Goal: Information Seeking & Learning: Learn about a topic

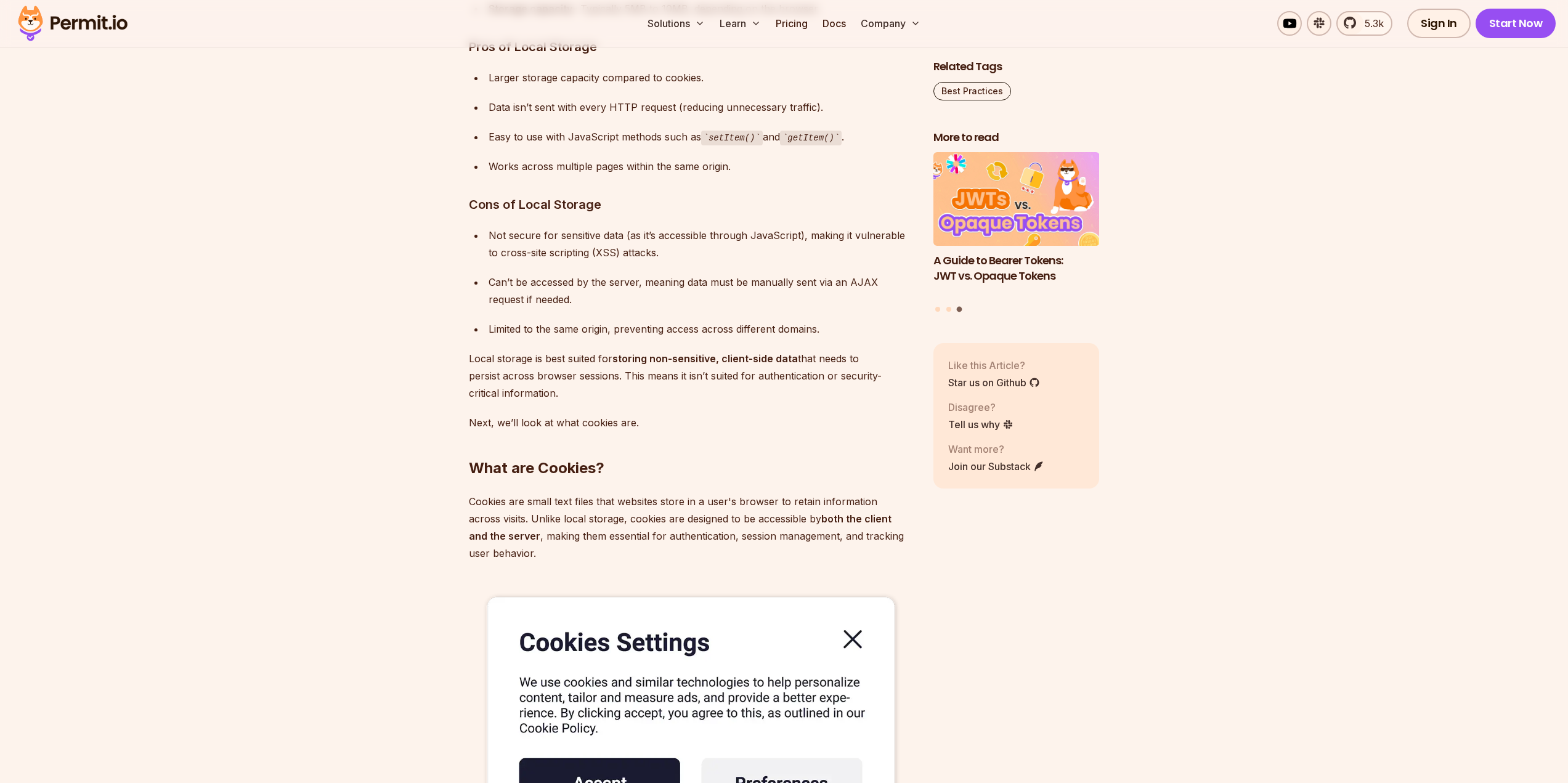
scroll to position [2278, 0]
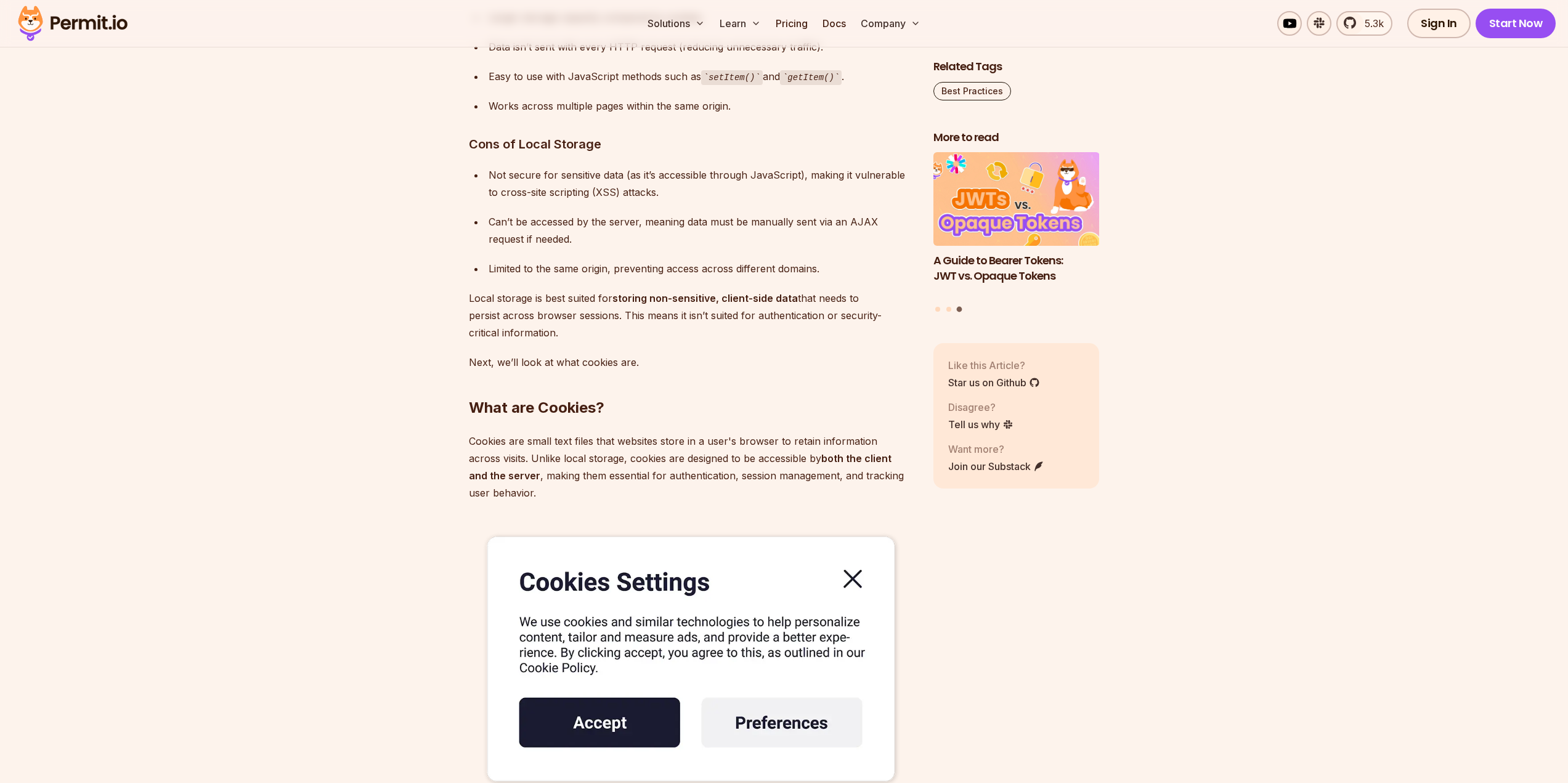
click at [853, 573] on img at bounding box center [691, 660] width 445 height 278
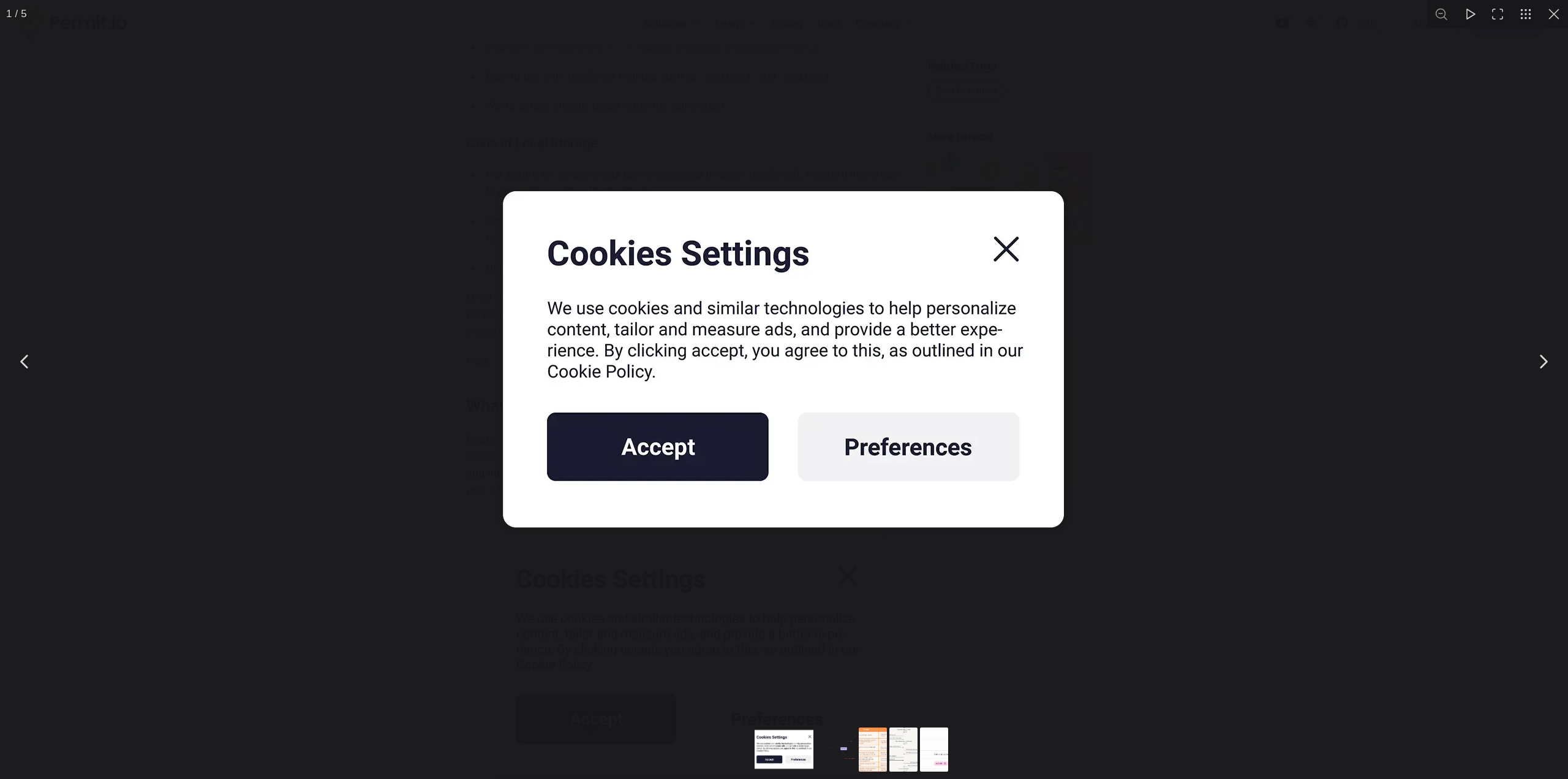
drag, startPoint x: 1148, startPoint y: 286, endPoint x: 1140, endPoint y: 288, distance: 8.2
click at [1148, 286] on div "You can close this modal content with the ESC key" at bounding box center [784, 361] width 1568 height 722
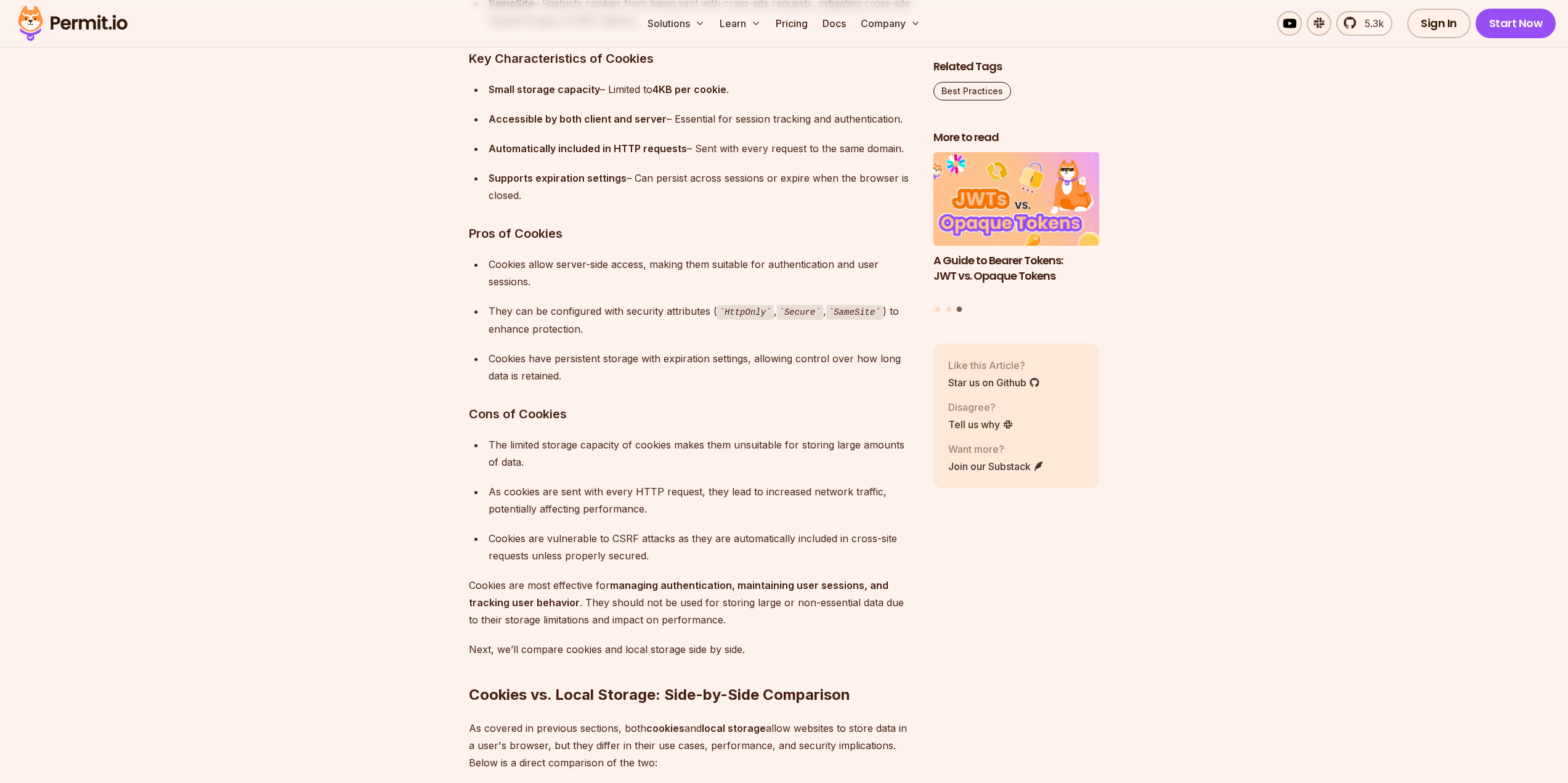
scroll to position [3633, 0]
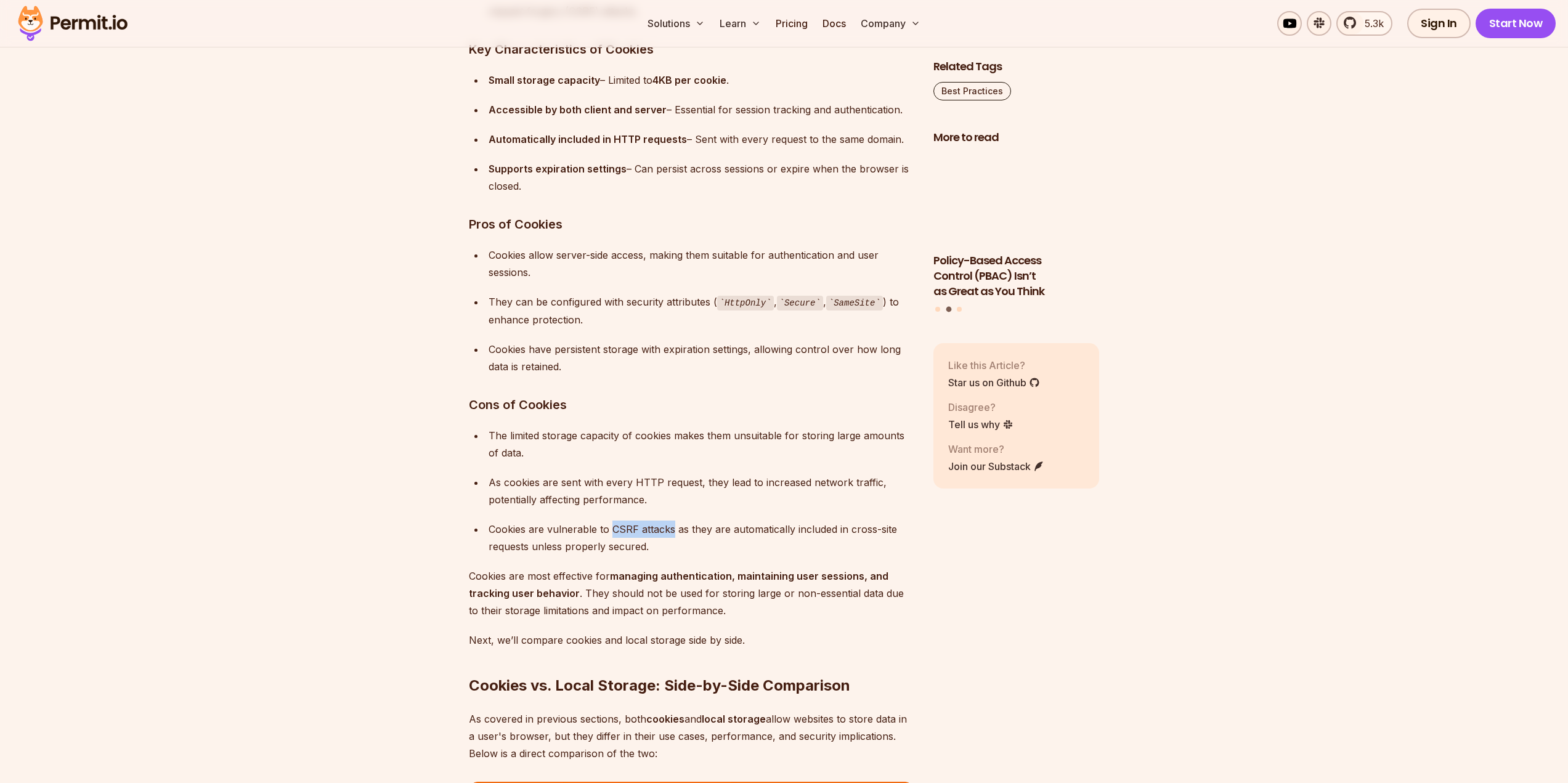
drag, startPoint x: 612, startPoint y: 528, endPoint x: 671, endPoint y: 534, distance: 59.3
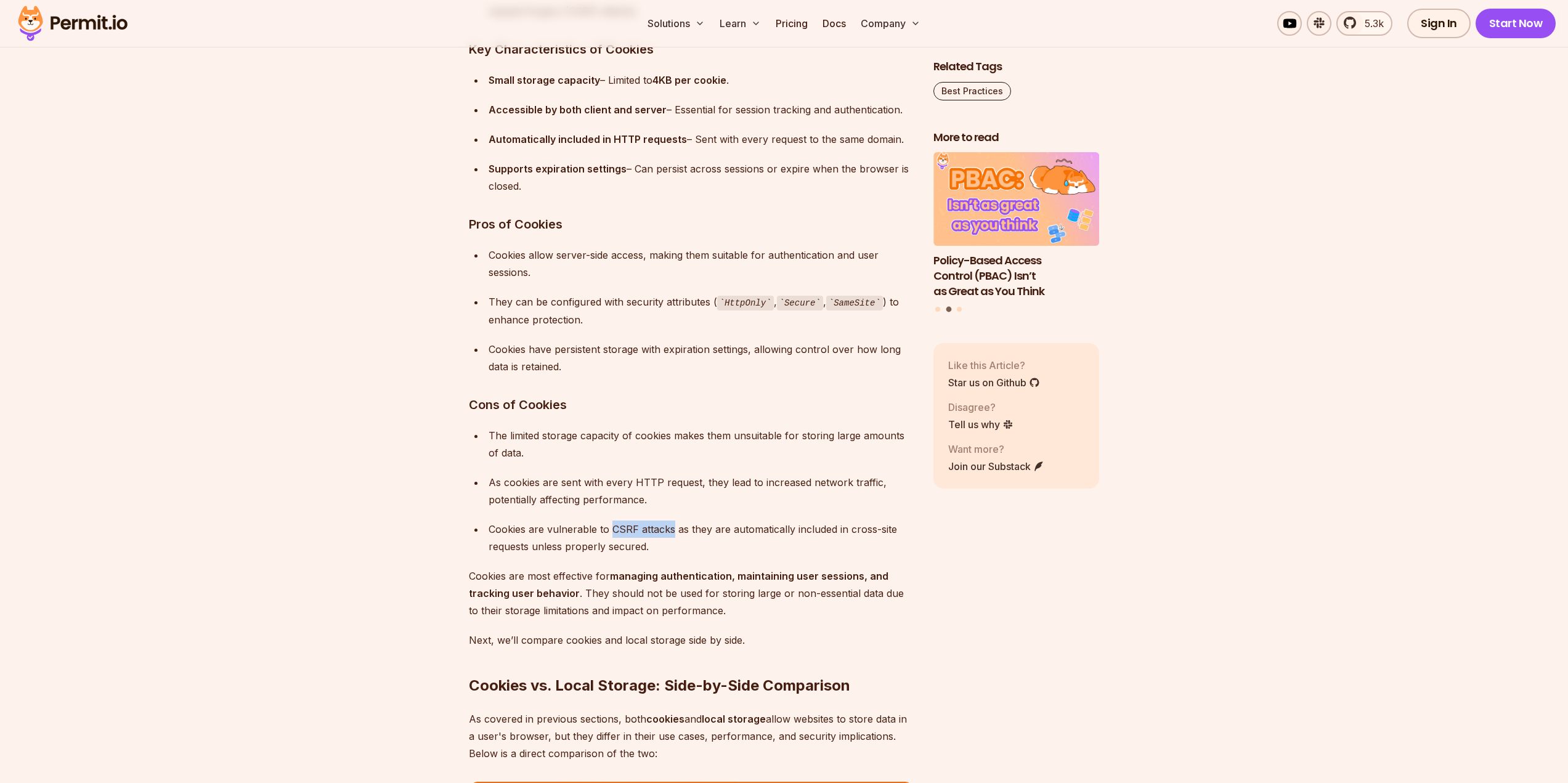
click at [671, 534] on div "Cookies are vulnerable to CSRF attacks as they are automatically included in cr…" at bounding box center [701, 538] width 425 height 34
click at [670, 528] on div "Cookies are vulnerable to CSRF attacks as they are automatically included in cr…" at bounding box center [701, 538] width 425 height 34
drag, startPoint x: 671, startPoint y: 528, endPoint x: 490, endPoint y: 524, distance: 181.0
click at [490, 524] on div "Cookies are vulnerable to CSRF attacks as they are automatically included in cr…" at bounding box center [701, 538] width 425 height 34
click at [607, 371] on div "Cookies have persistent storage with expiration settings, allowing control over…" at bounding box center [701, 358] width 425 height 34
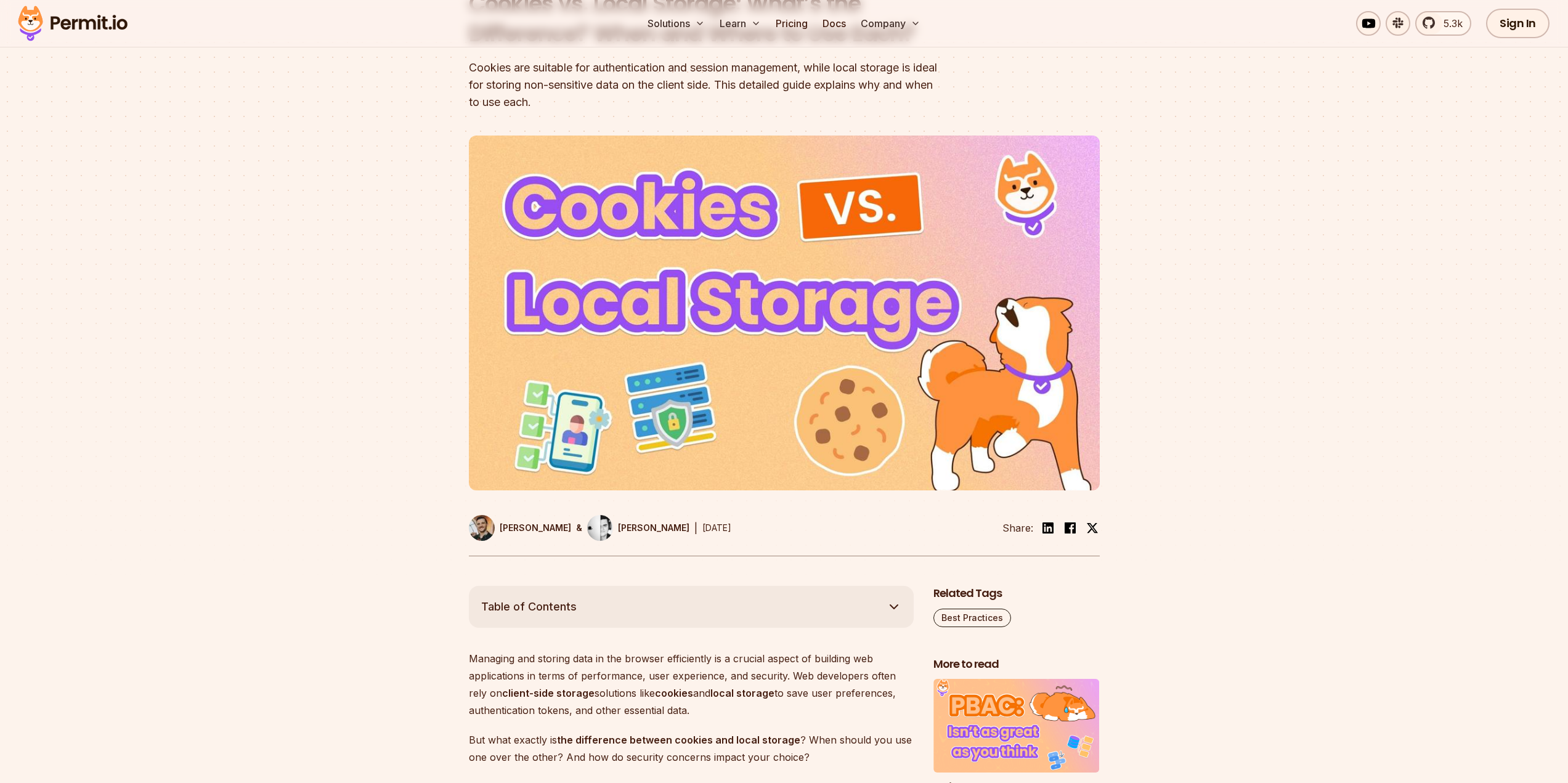
scroll to position [185, 0]
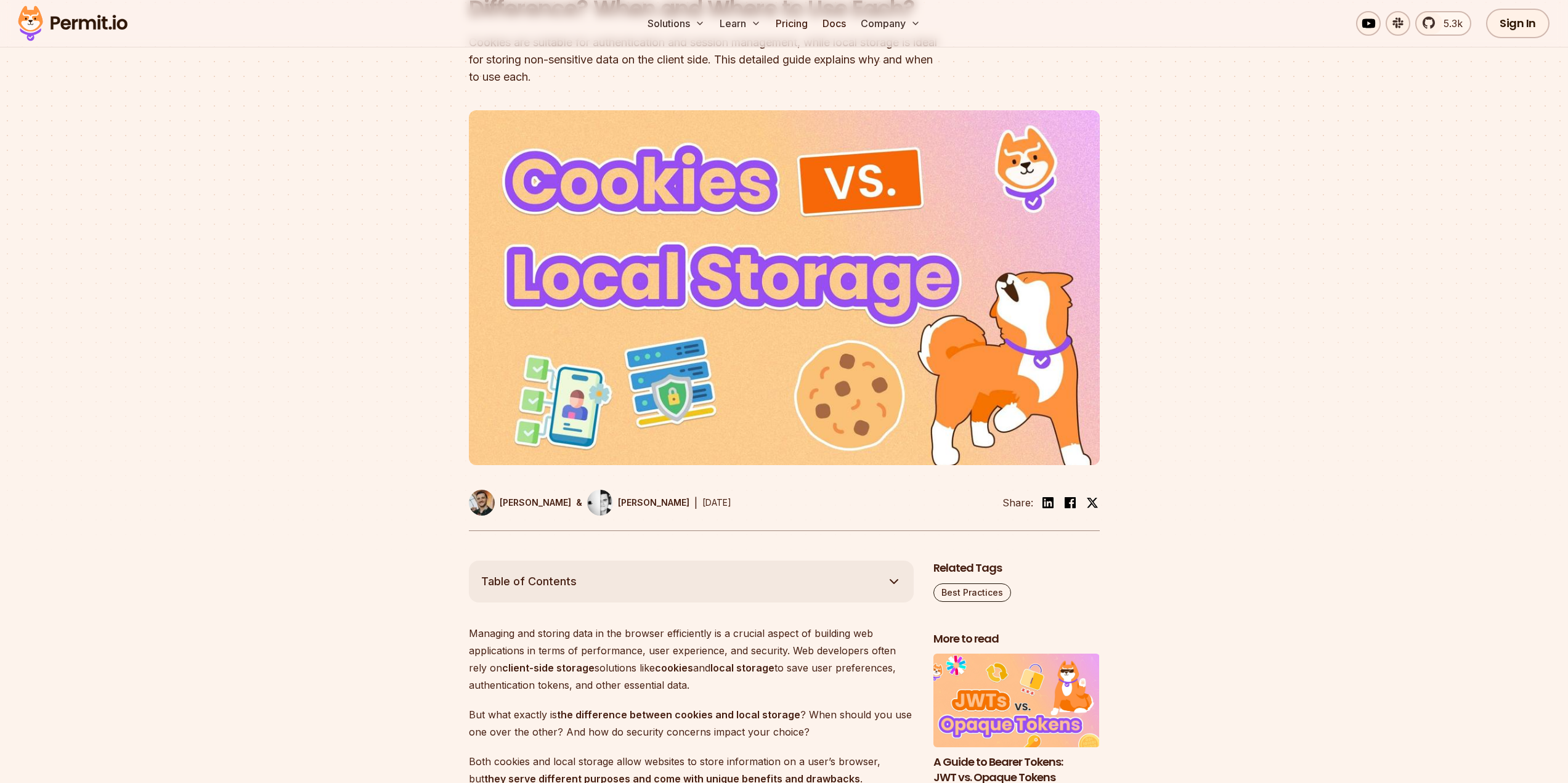
click at [793, 543] on div at bounding box center [784, 329] width 1568 height 464
